Goal: Find specific page/section: Find specific page/section

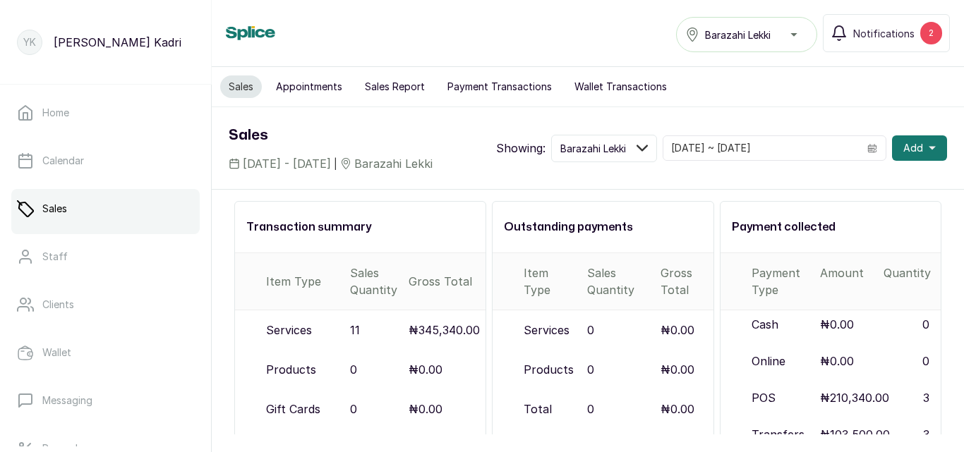
click at [480, 84] on button "Payment Transactions" at bounding box center [499, 86] width 121 height 23
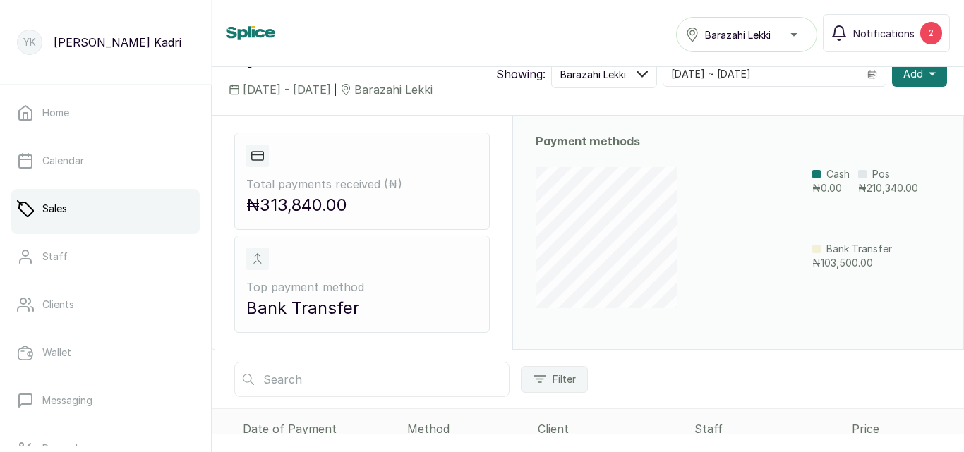
scroll to position [75, 0]
click at [773, 354] on div "Filter" at bounding box center [588, 378] width 752 height 58
